Goal: Check status

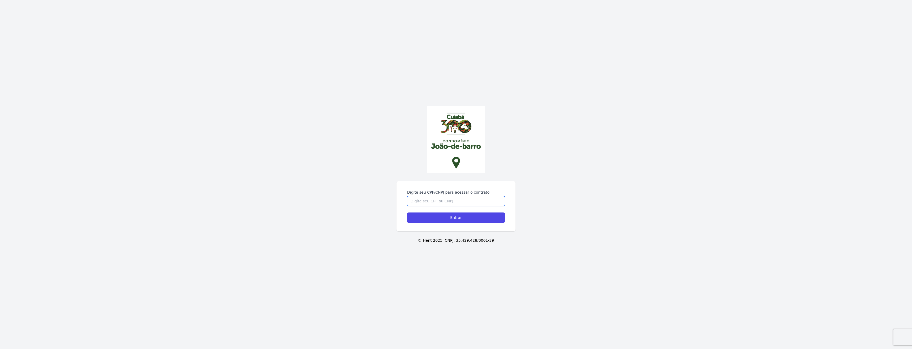
click at [424, 202] on input "Digite seu CPF/CNPJ para acessar o contrato" at bounding box center [456, 201] width 98 height 10
type input "03792347180"
click at [452, 218] on input "Entrar" at bounding box center [456, 218] width 98 height 10
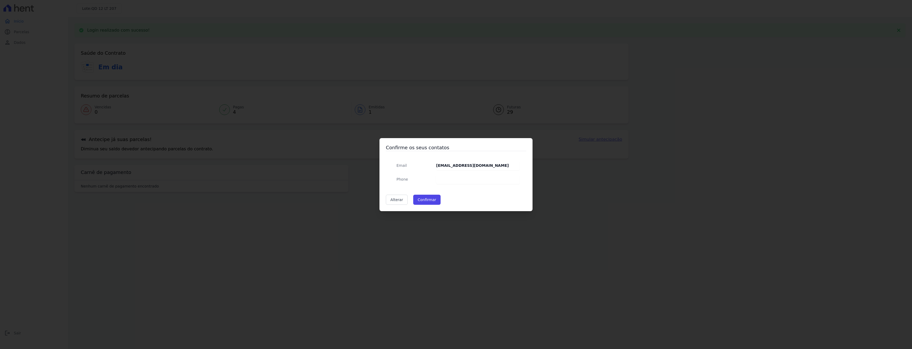
click at [445, 183] on dd at bounding box center [478, 180] width 84 height 10
click at [420, 200] on button "Confirmar" at bounding box center [427, 200] width 28 height 10
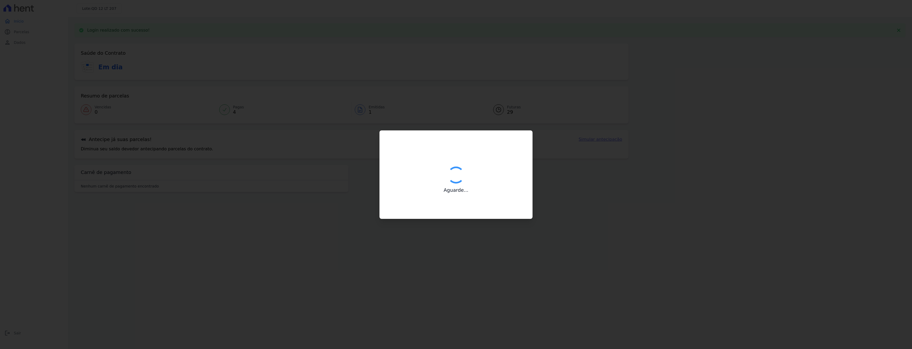
type input "Contatos confirmados com sucesso."
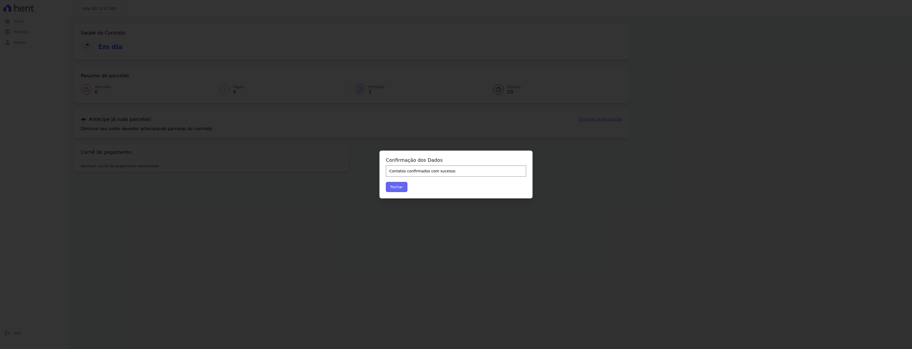
click at [399, 189] on button "Fechar" at bounding box center [397, 187] width 22 height 10
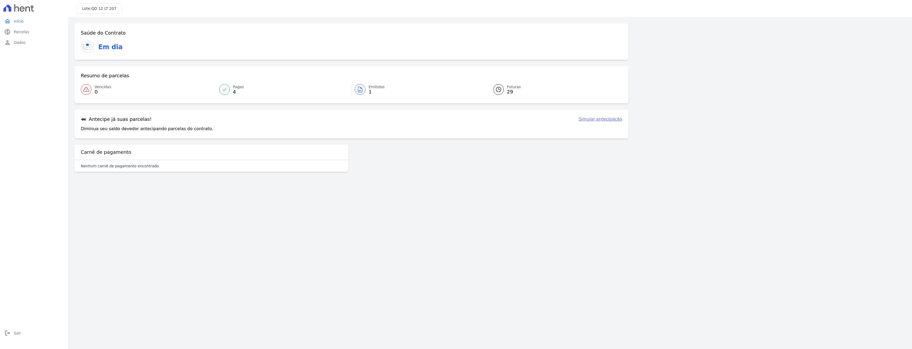
click at [226, 91] on icon at bounding box center [224, 89] width 5 height 5
